Goal: Task Accomplishment & Management: Use online tool/utility

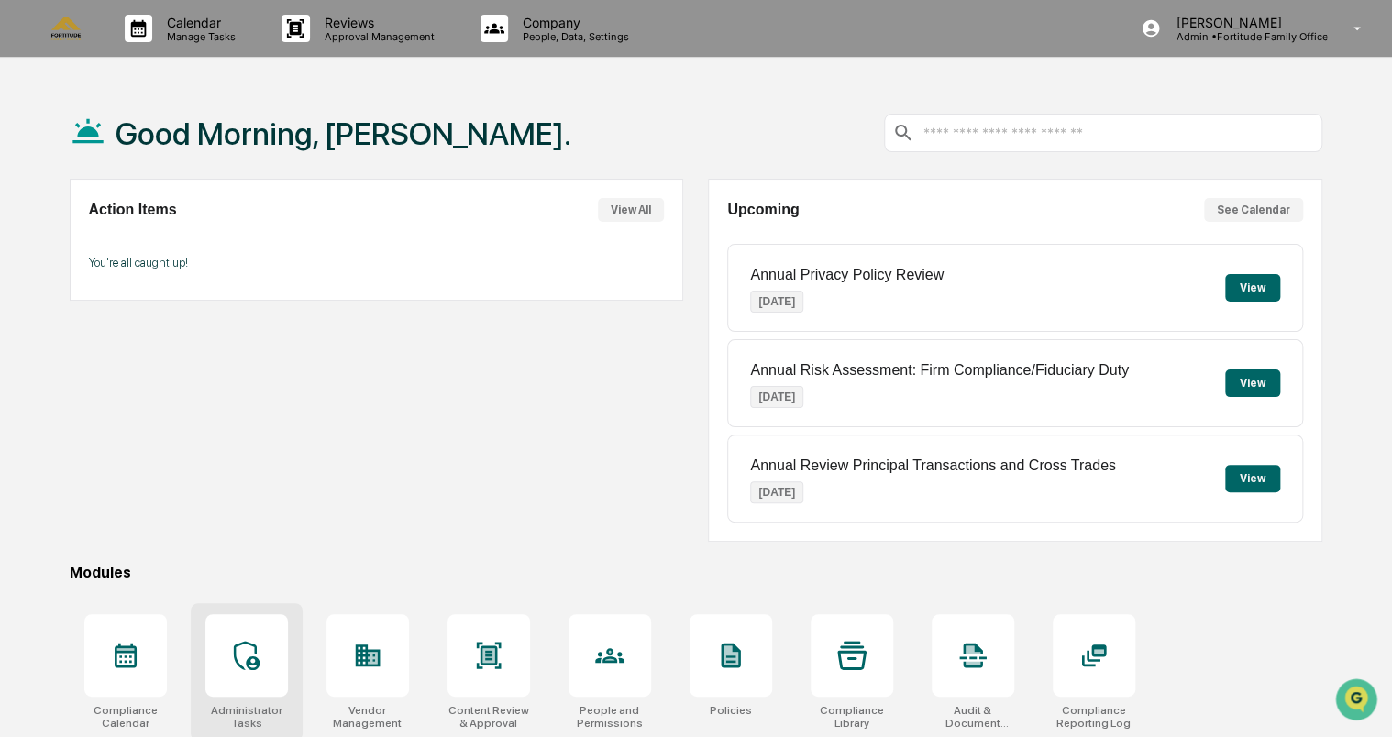
click at [240, 700] on div "Administrator Tasks" at bounding box center [247, 672] width 112 height 138
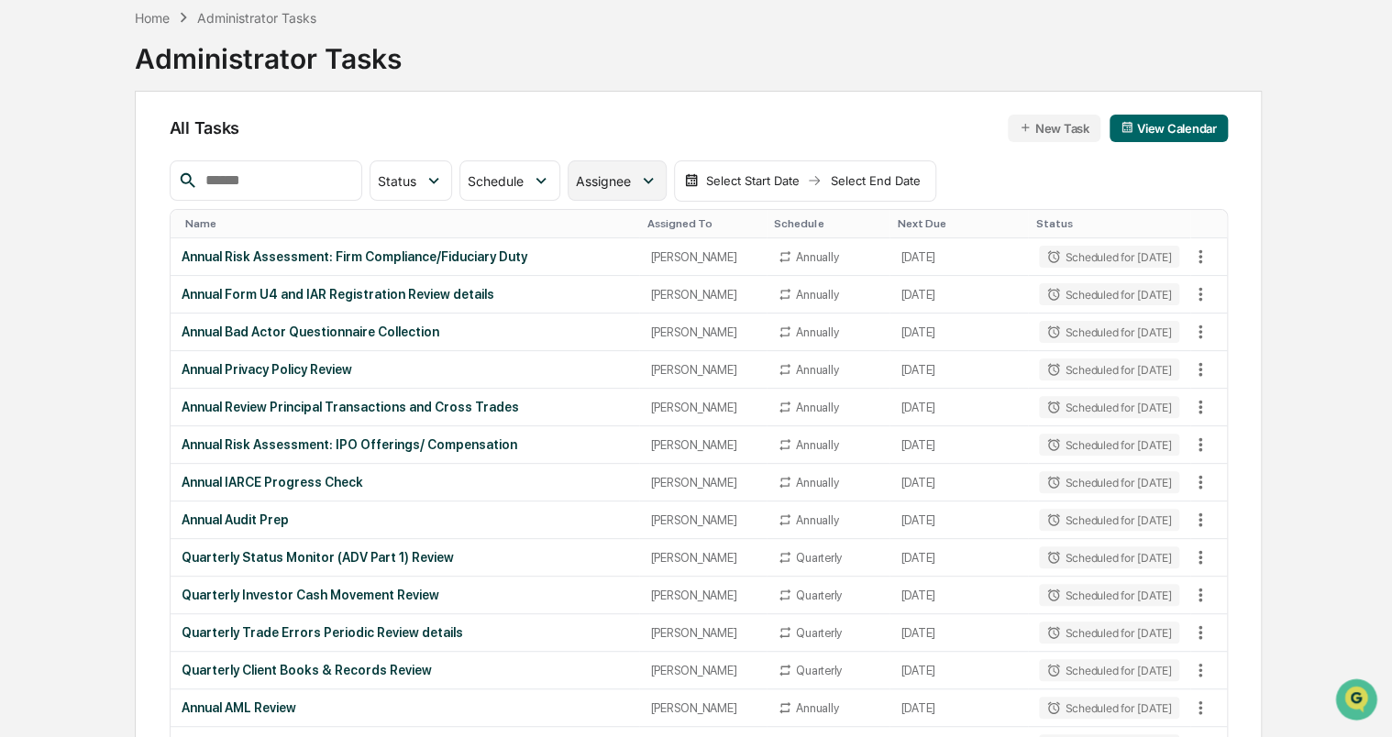
click at [628, 186] on span "Assignee" at bounding box center [603, 181] width 55 height 16
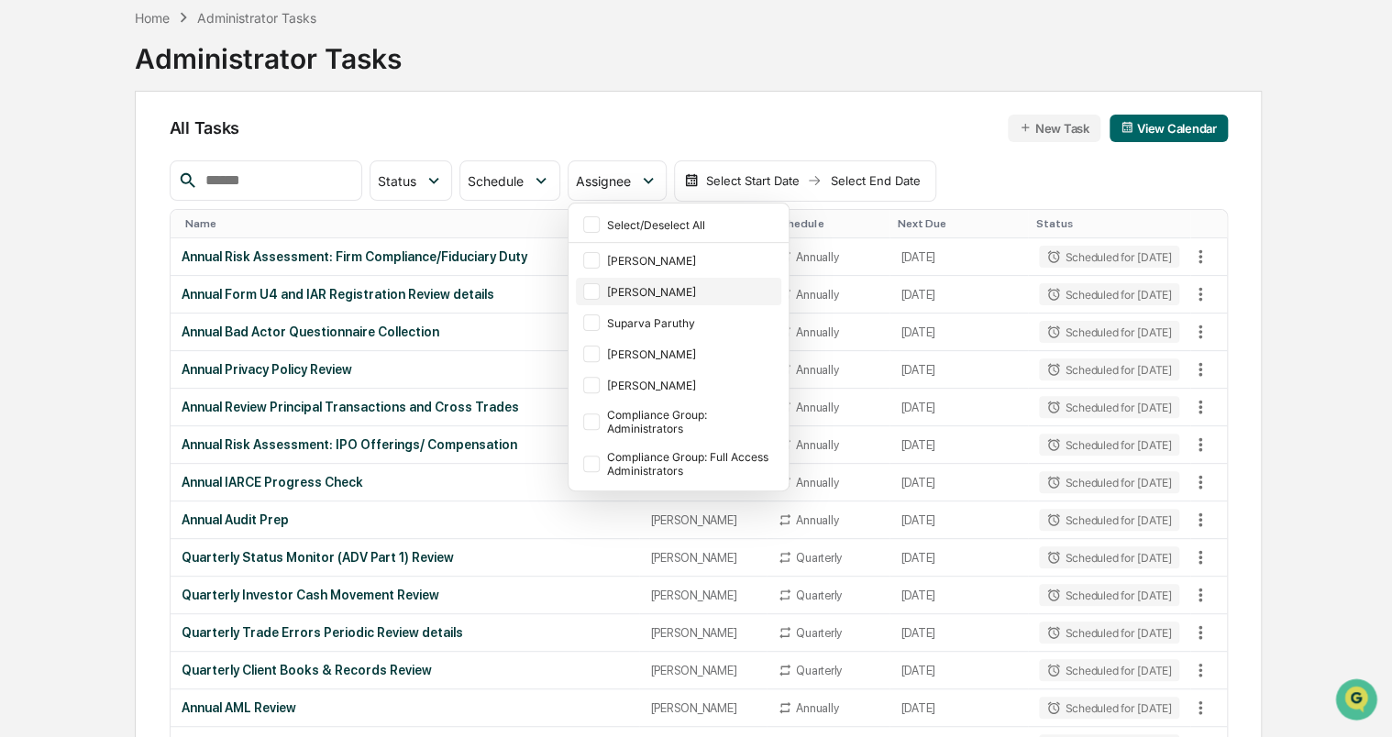
click at [669, 286] on div "[PERSON_NAME]" at bounding box center [692, 292] width 171 height 14
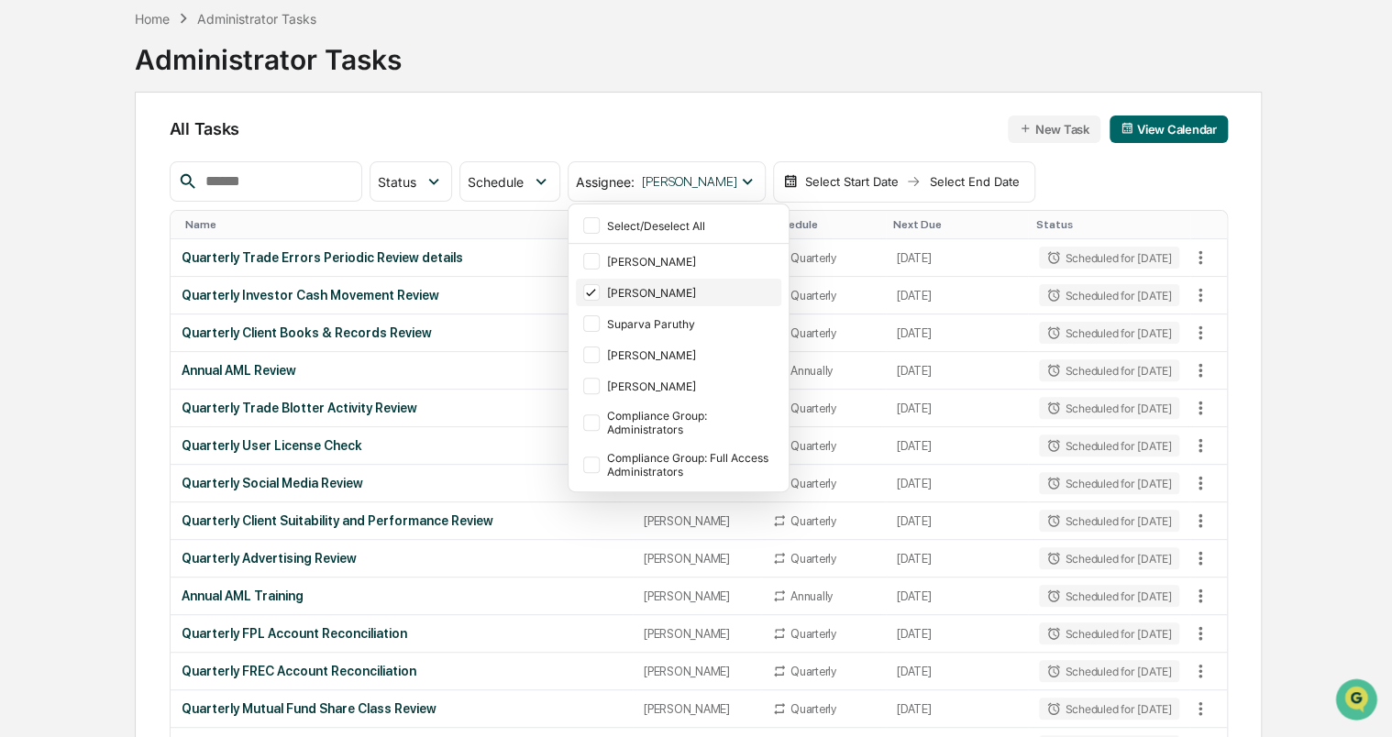
scroll to position [88, 0]
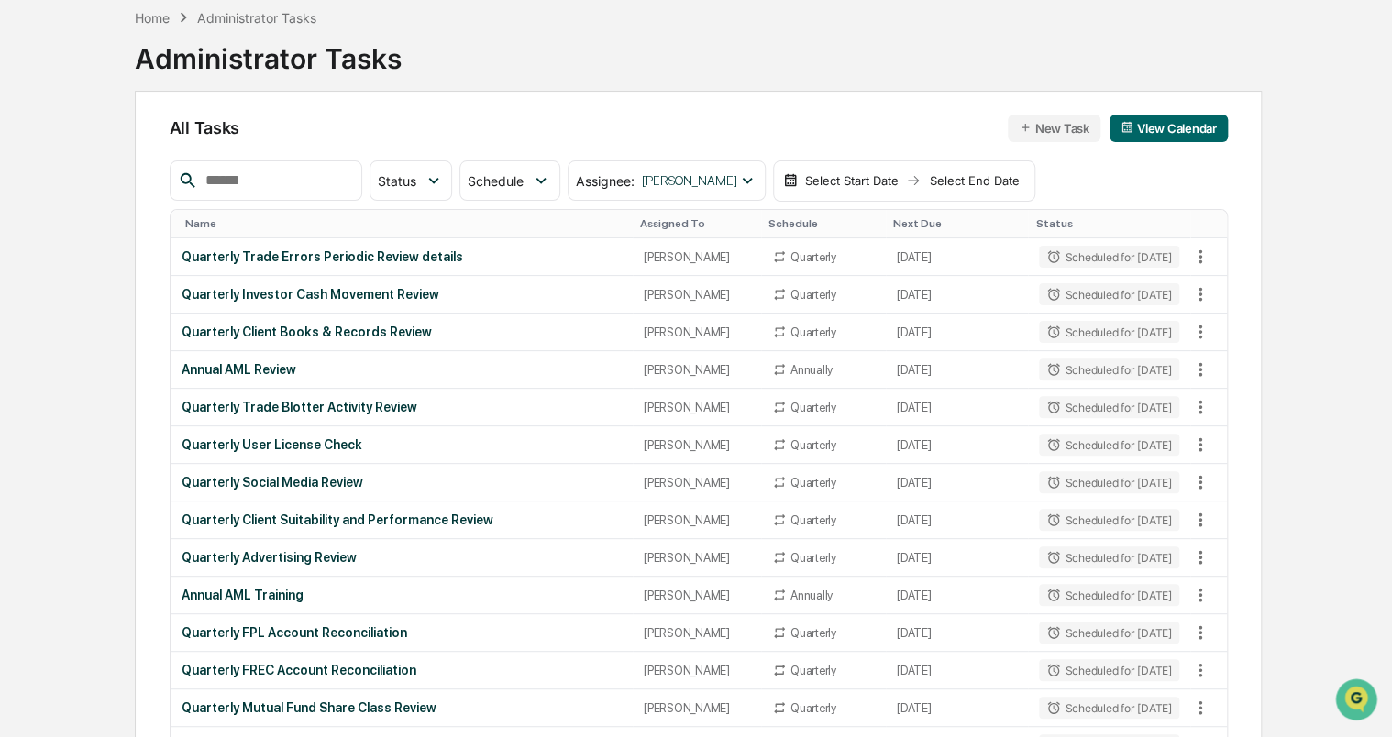
click at [1302, 195] on div "Home Administrator Tasks Administrator Tasks All Tasks New Task View Calendar S…" at bounding box center [696, 481] width 1252 height 965
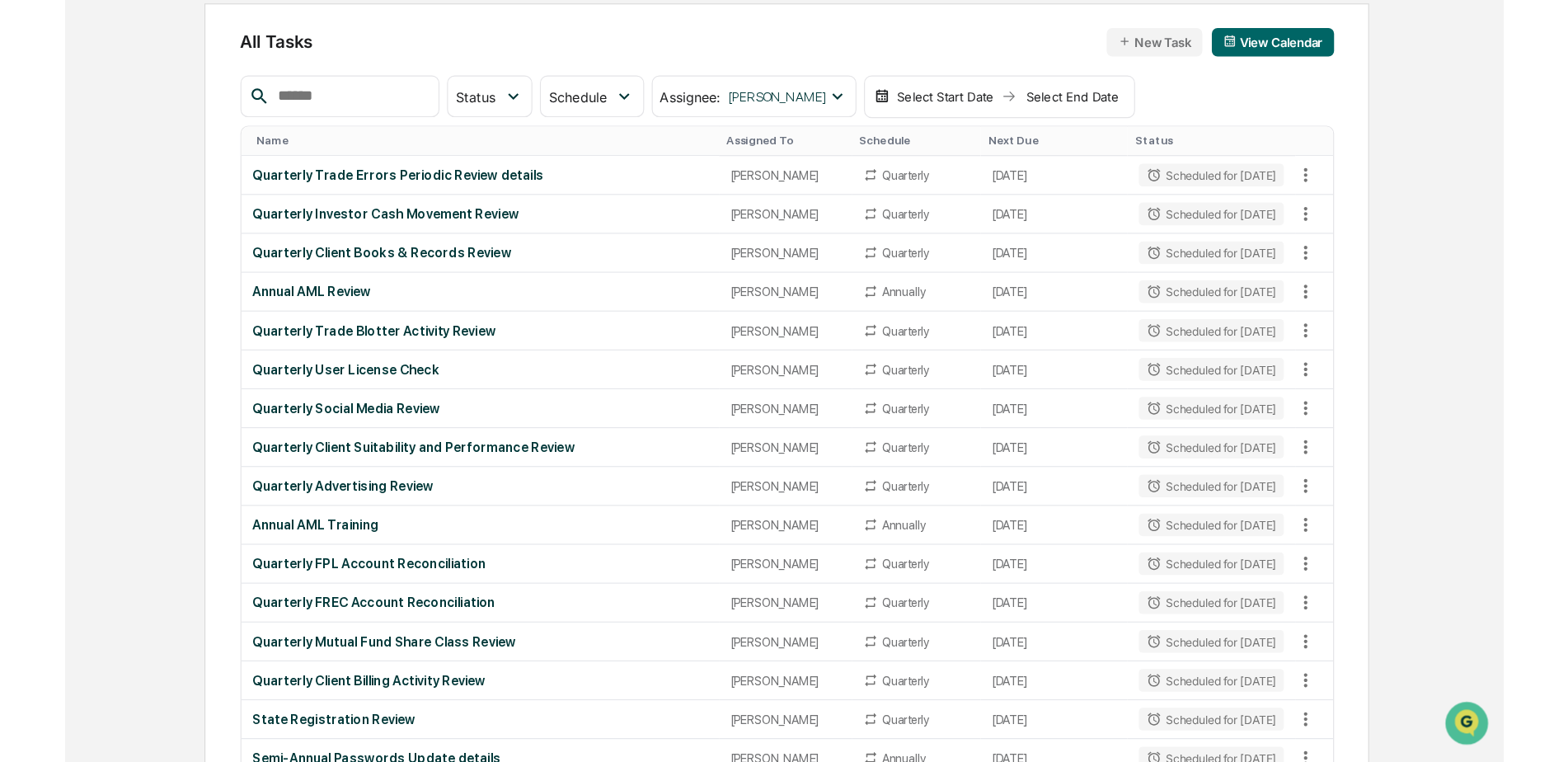
scroll to position [158, 0]
